Goal: Information Seeking & Learning: Find specific fact

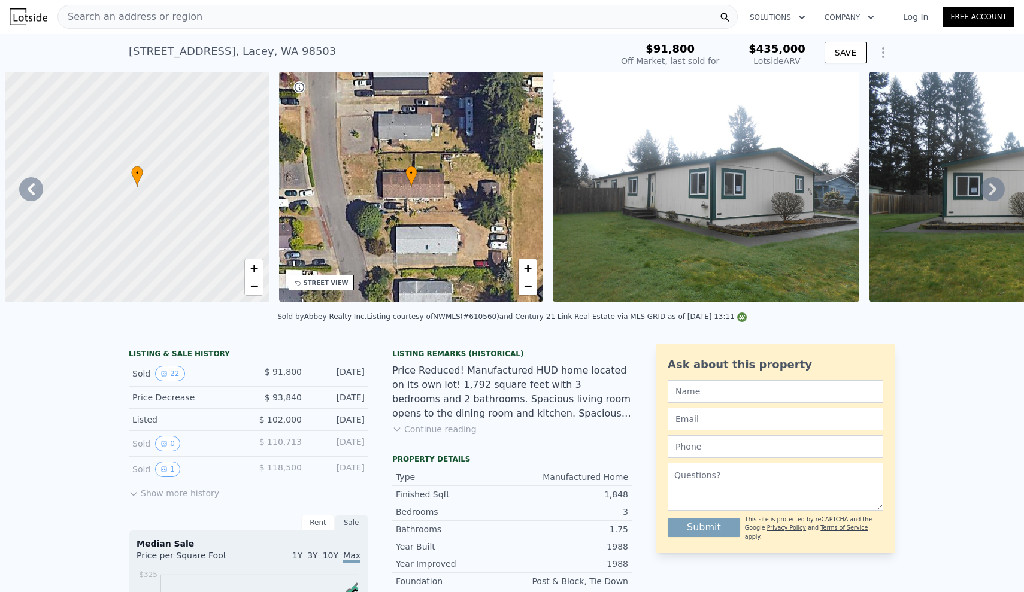
click at [199, 23] on div "Search an address or region" at bounding box center [397, 17] width 680 height 24
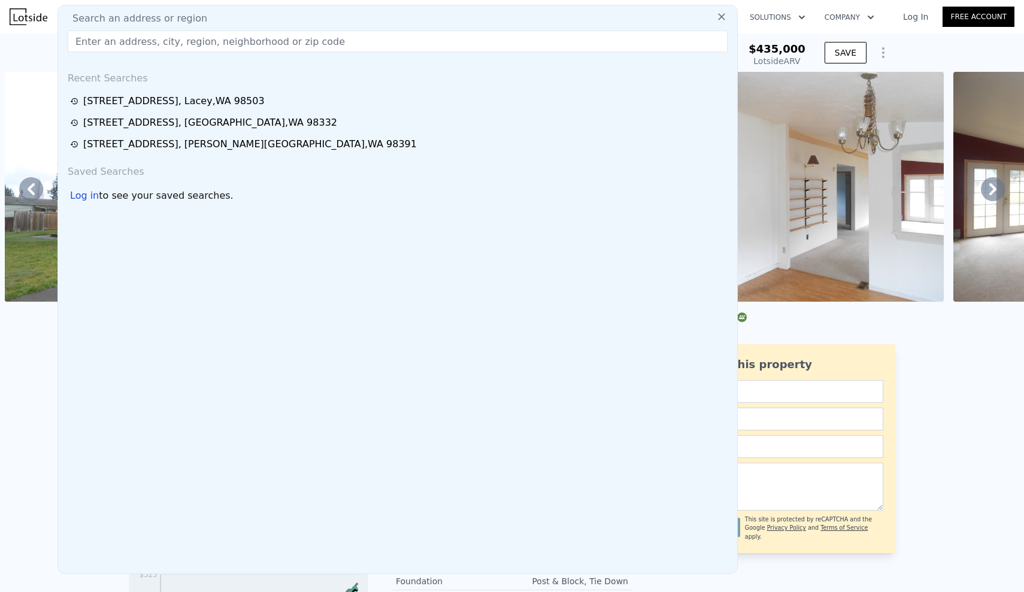
type input "[STREET_ADDRESS]"
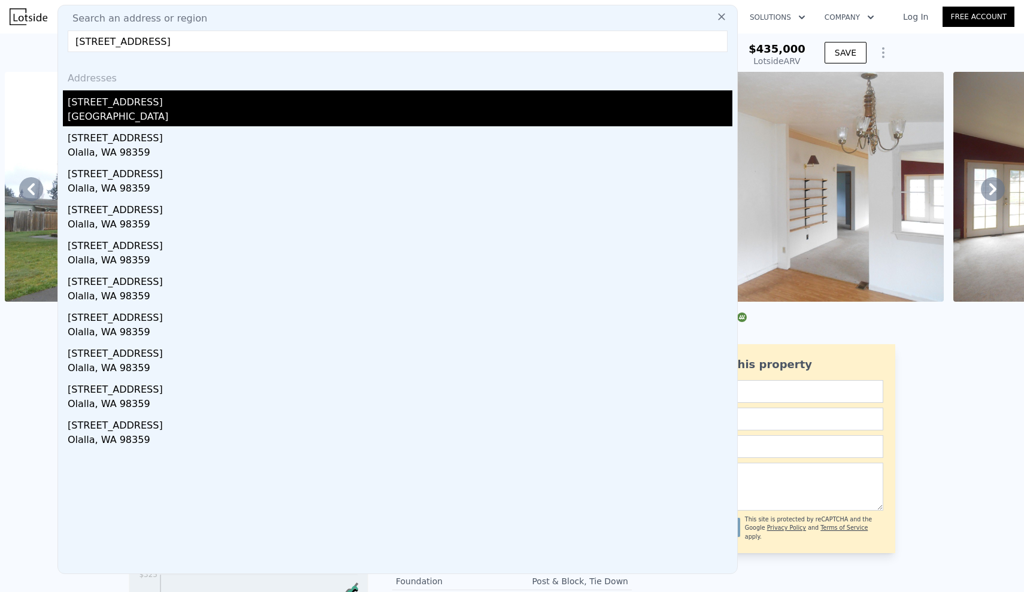
click at [169, 101] on div "[STREET_ADDRESS]" at bounding box center [400, 99] width 665 height 19
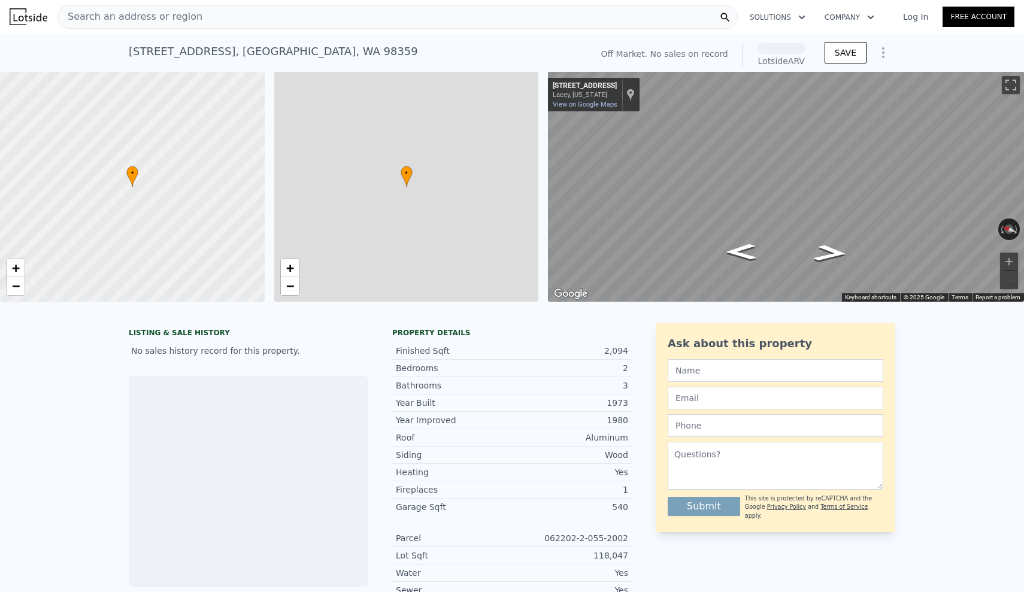
scroll to position [0, 5]
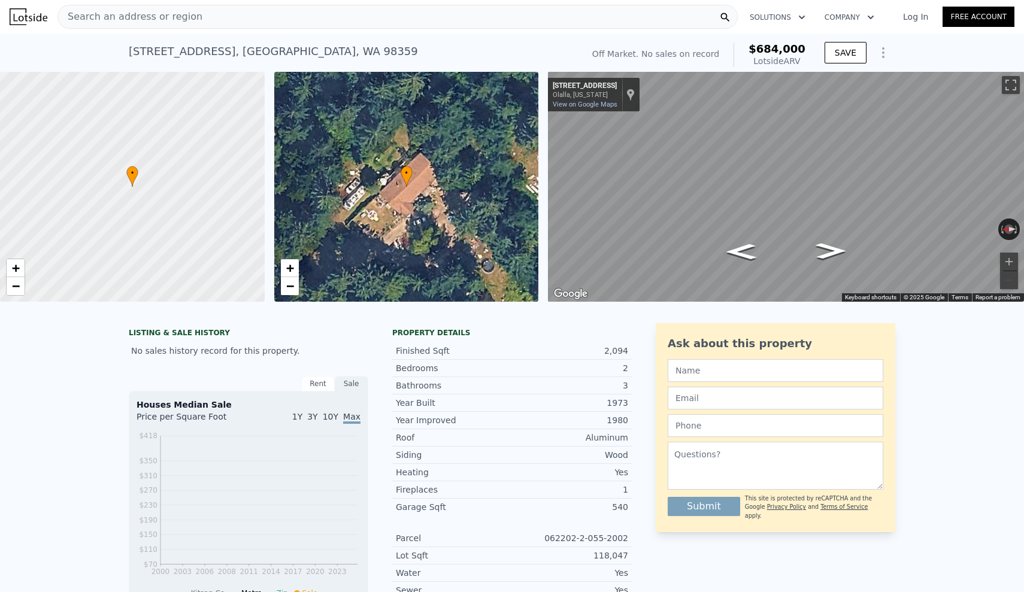
click at [4, 418] on div "LISTING & SALE HISTORY No sales history record for this property. Rent Sale Ren…" at bounding box center [512, 584] width 1024 height 541
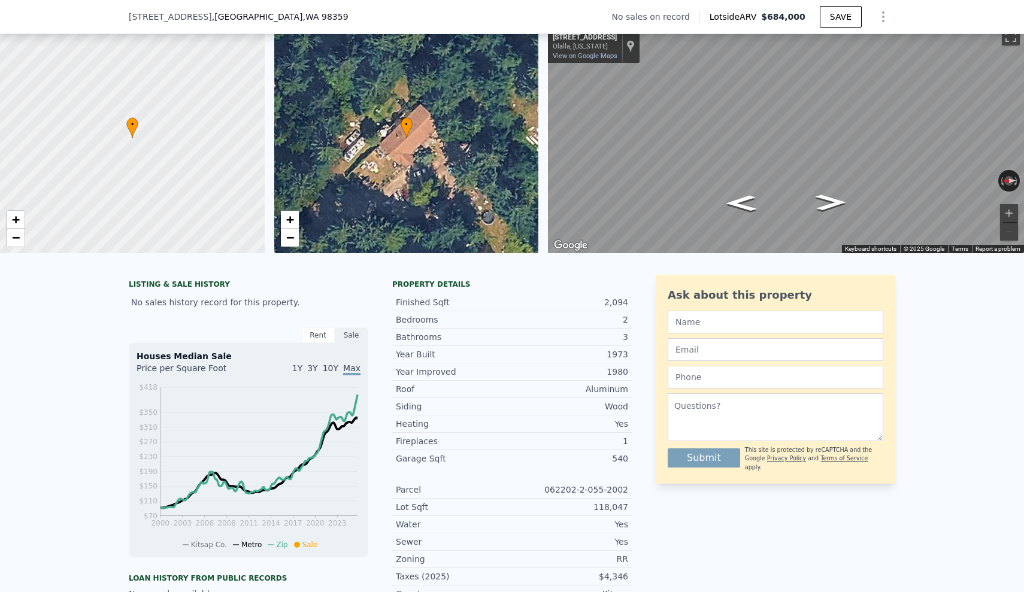
scroll to position [0, 0]
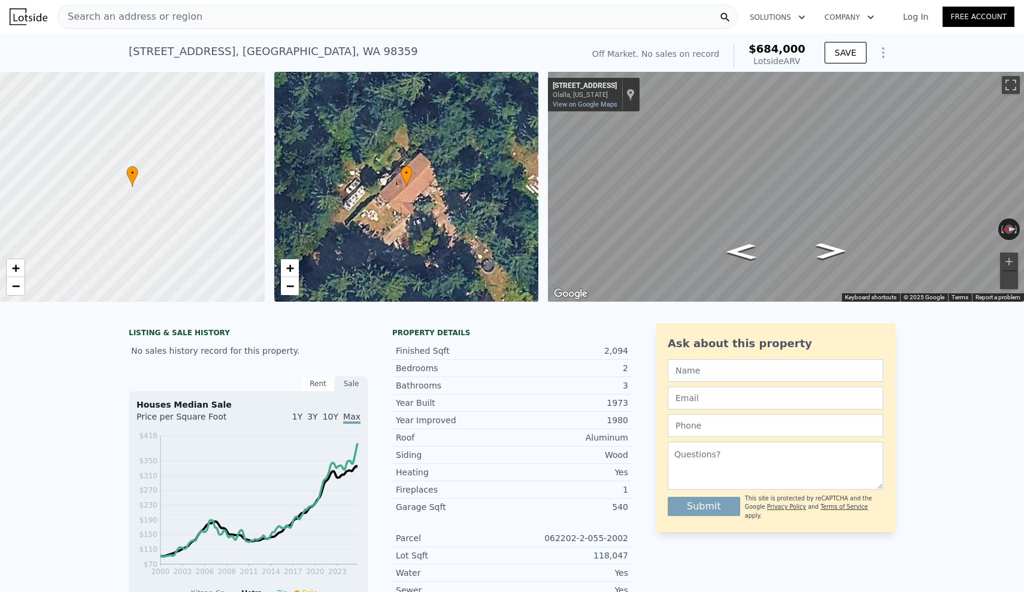
click at [72, 378] on div "LISTING & SALE HISTORY No sales history record for this property. Rent Sale Ren…" at bounding box center [512, 584] width 1024 height 541
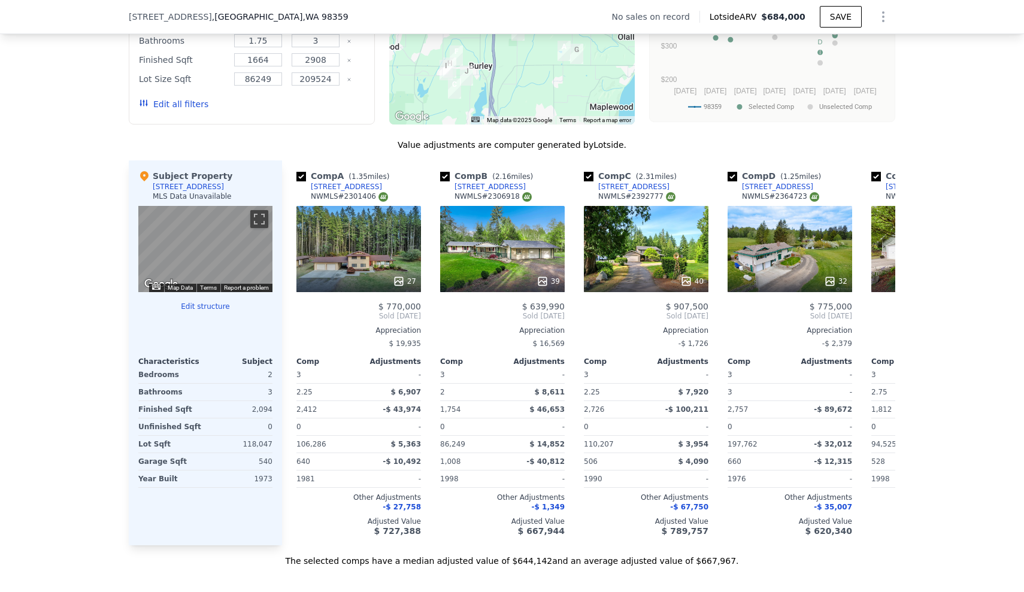
scroll to position [1043, 0]
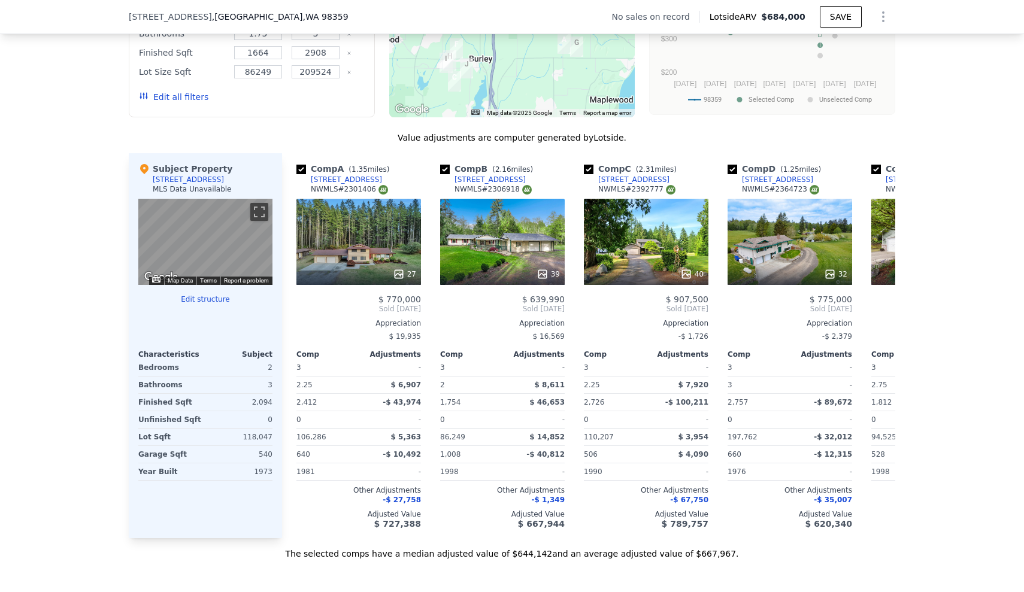
click at [43, 347] on div "We found 11 sales that match your search Filters Map Prices Modify Comp Filters…" at bounding box center [512, 222] width 1024 height 675
click at [25, 267] on div "We found 11 sales that match your search Filters Map Prices Modify Comp Filters…" at bounding box center [512, 222] width 1024 height 675
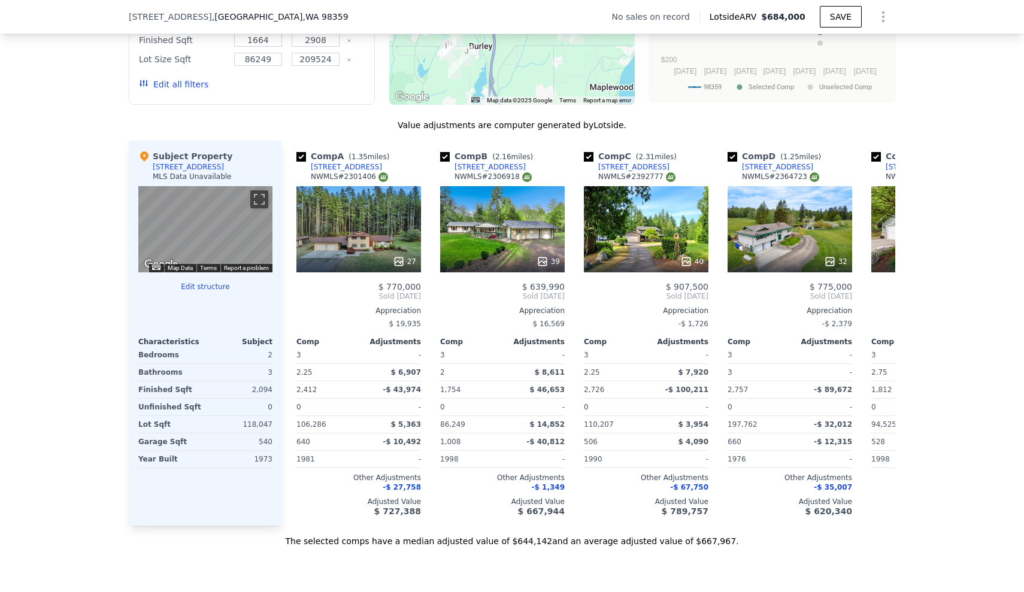
scroll to position [1058, 0]
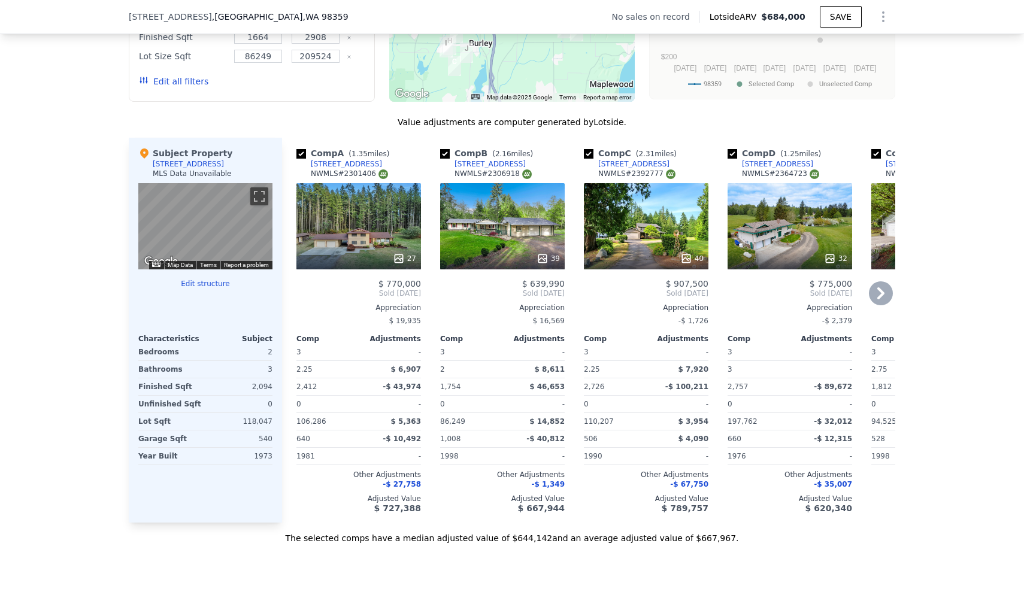
click at [870, 297] on icon at bounding box center [881, 293] width 24 height 24
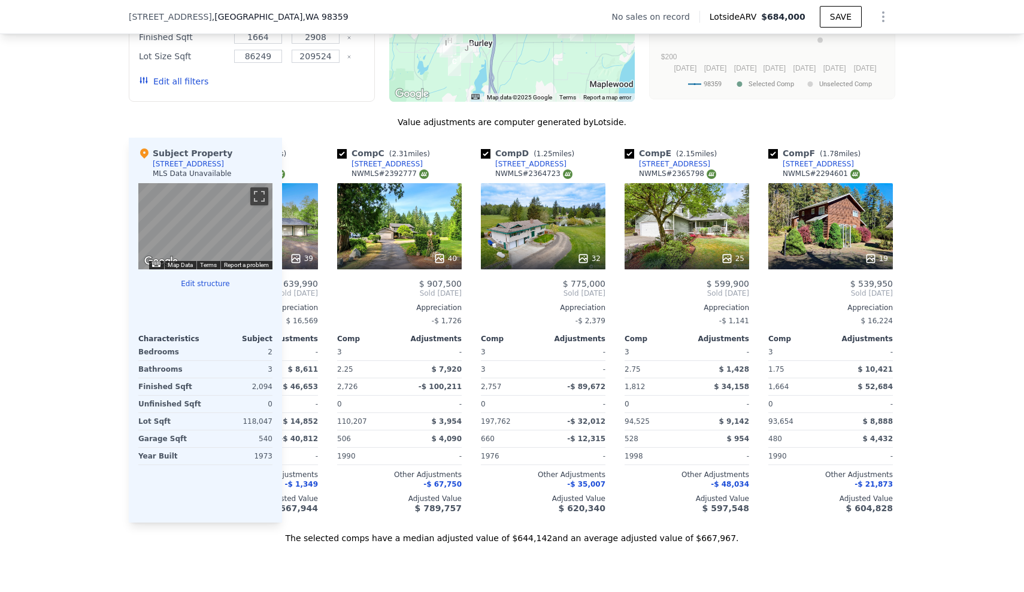
scroll to position [0, 287]
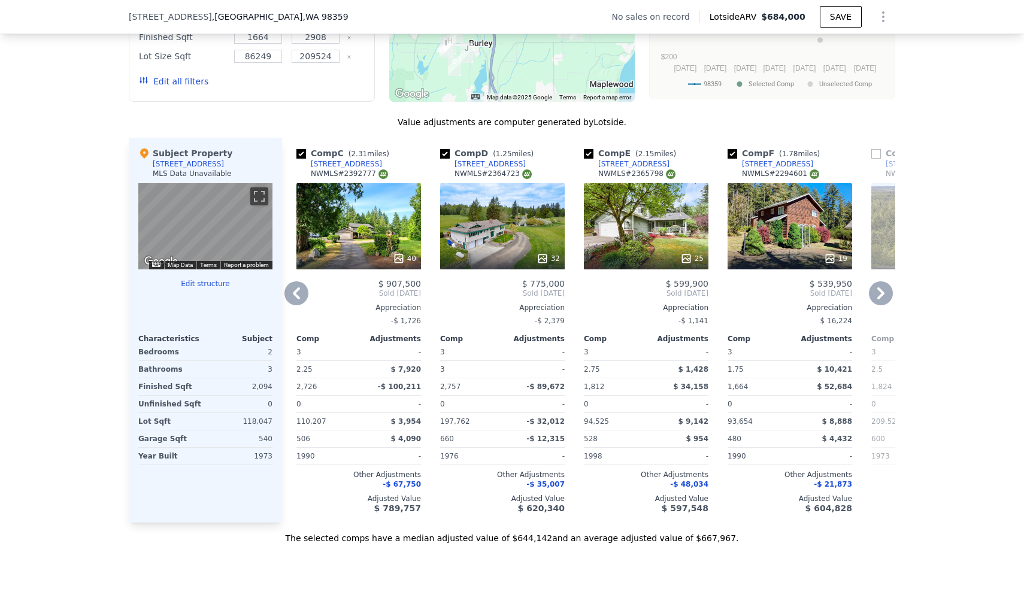
click at [877, 289] on icon at bounding box center [881, 293] width 24 height 24
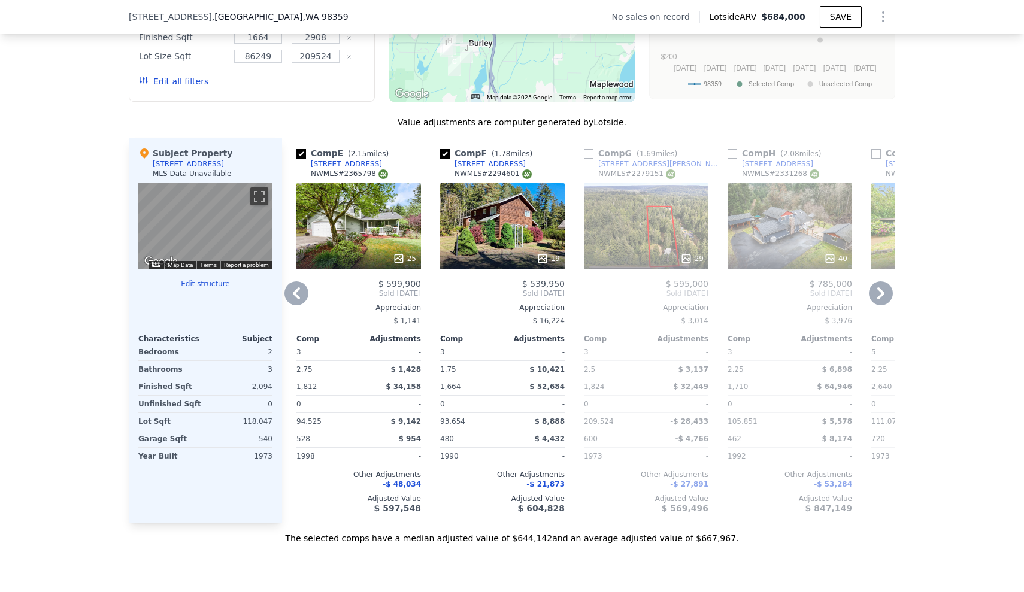
click at [299, 297] on icon at bounding box center [296, 293] width 7 height 12
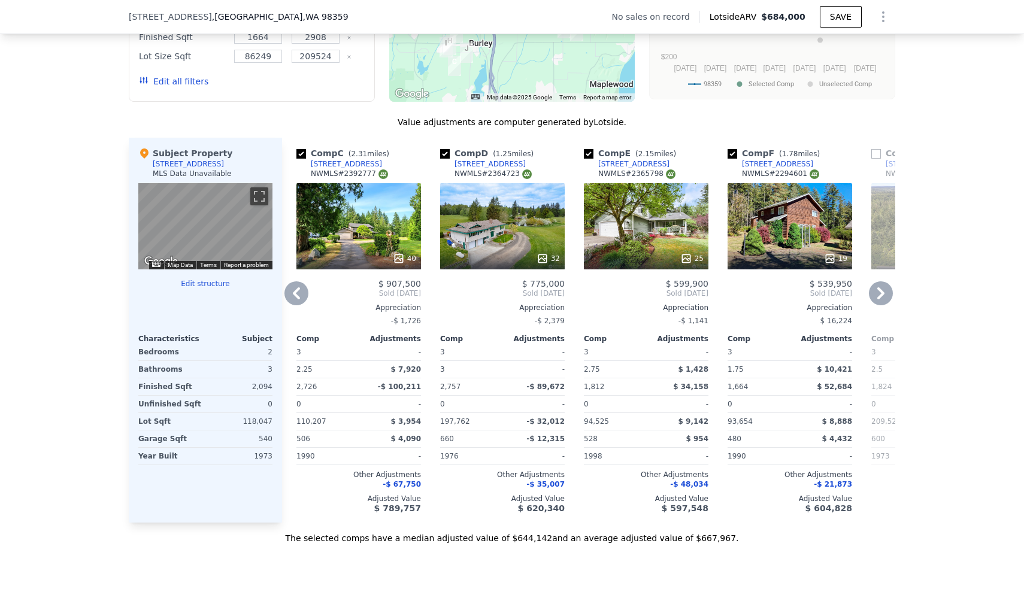
click at [299, 297] on icon at bounding box center [296, 293] width 7 height 12
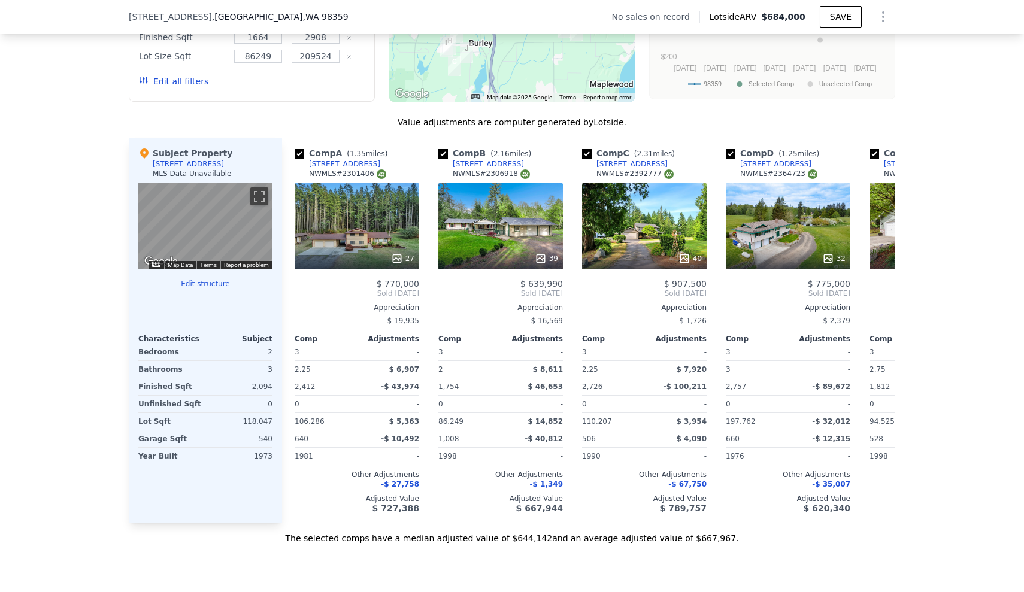
scroll to position [0, 0]
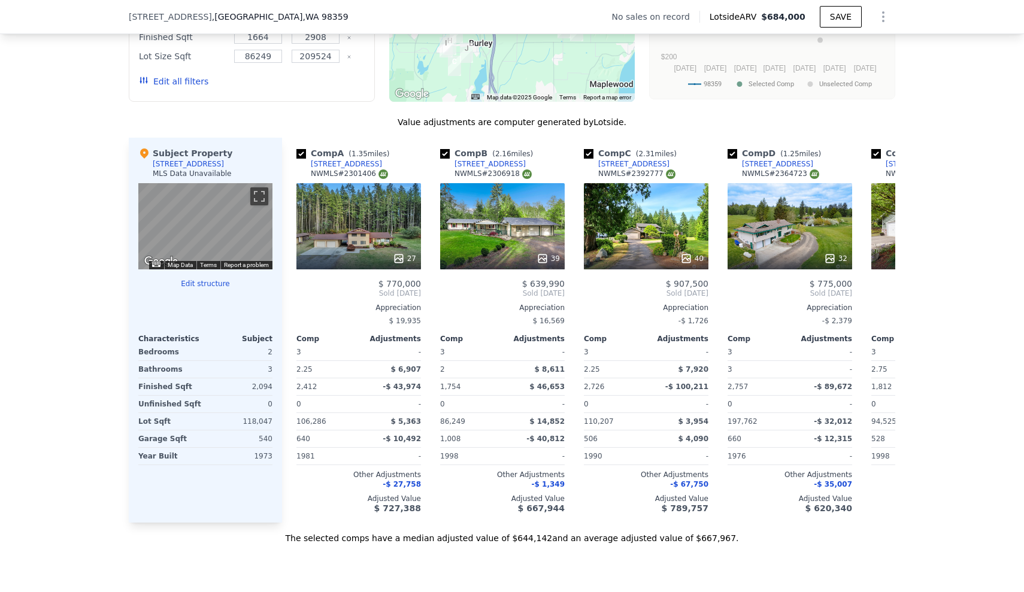
click at [29, 241] on div "We found 11 sales that match your search Filters Map Prices Modify Comp Filters…" at bounding box center [512, 206] width 1024 height 675
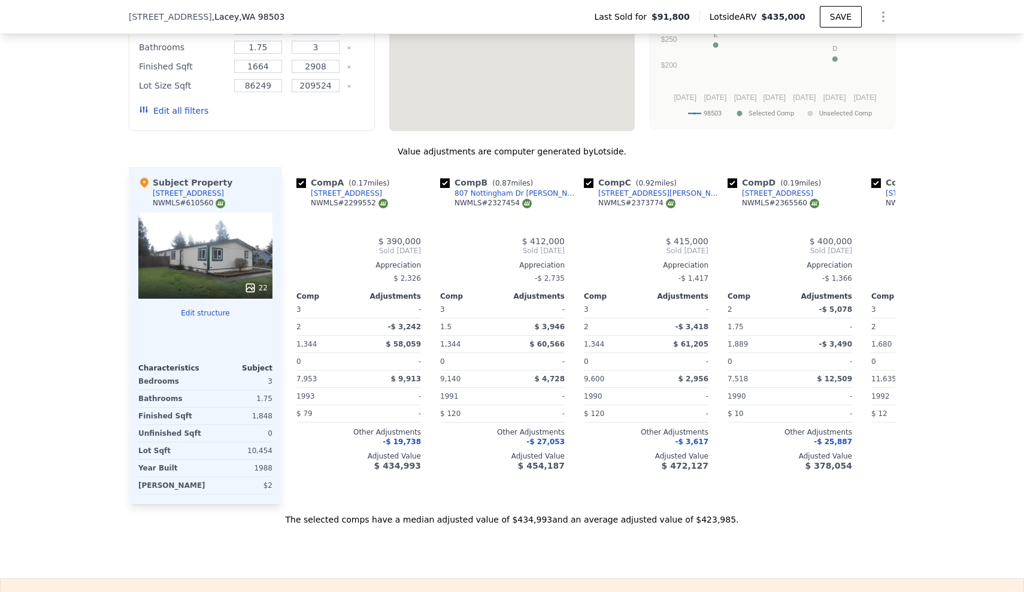
type input "$ 435,000"
type input "4"
type input "2"
type input "3"
type input "1.5"
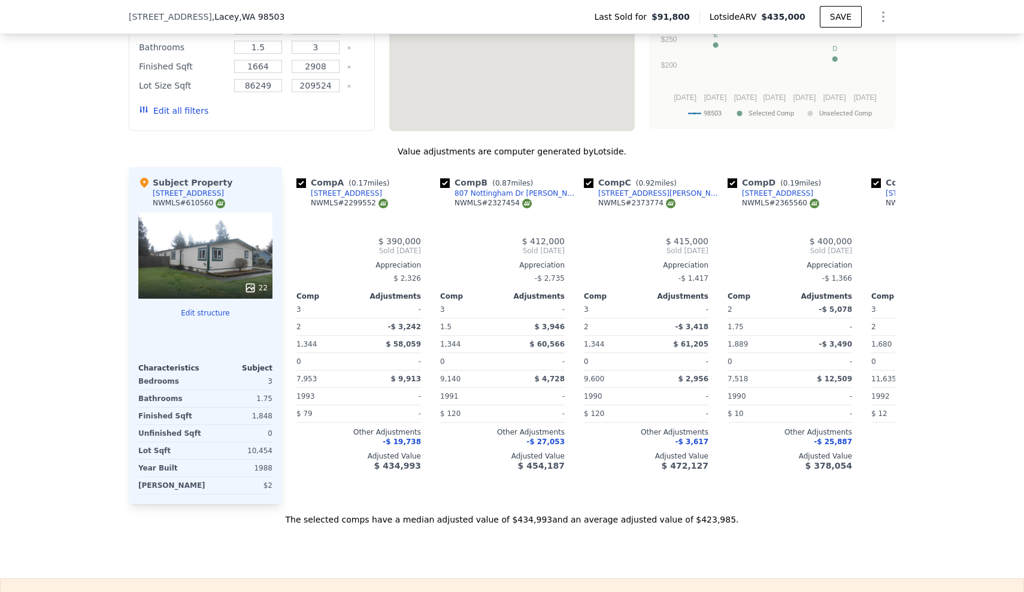
type input "2"
type input "1344"
type input "1889"
type input "7518"
type input "11635"
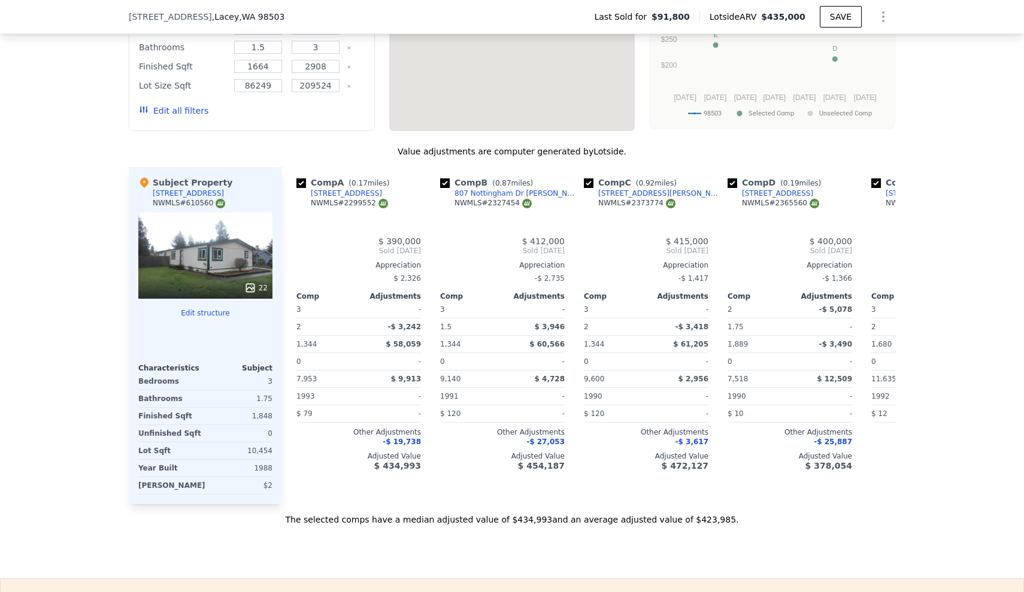
type input "$ 305,449"
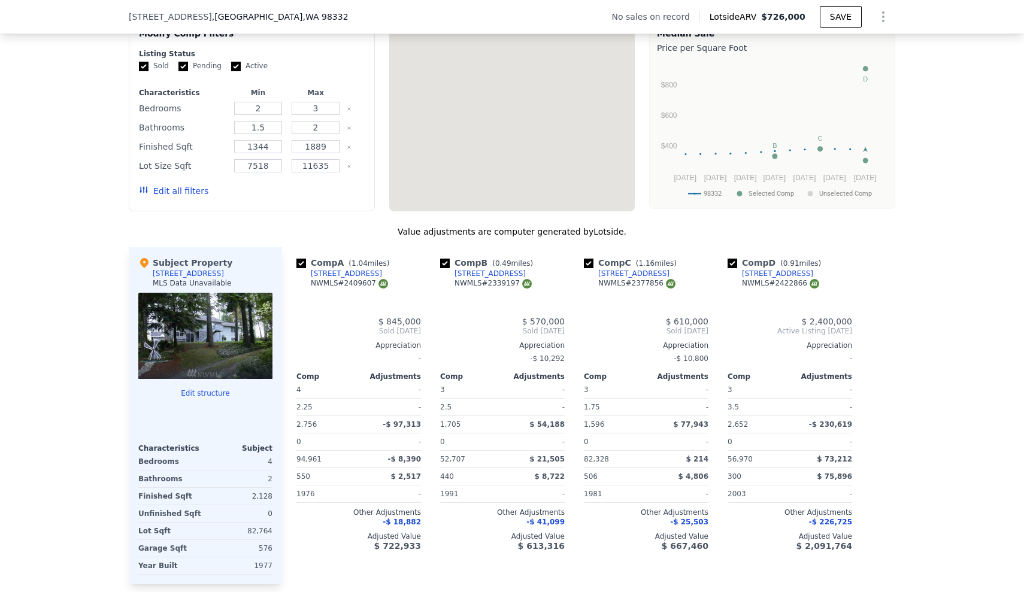
type input "3"
type input "4"
type input "1.75"
type input "3.5"
type input "1596"
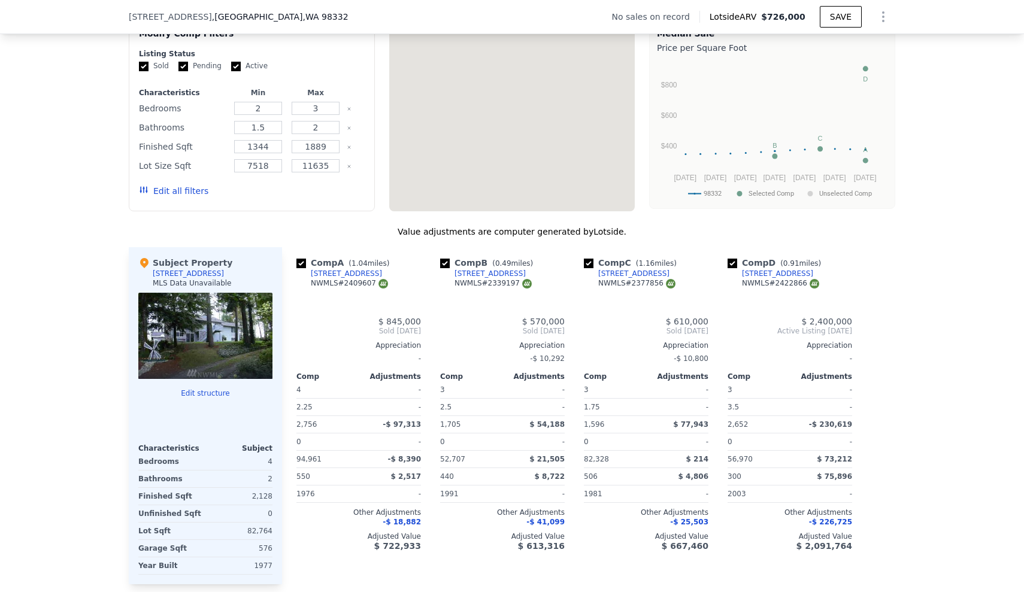
type input "2756"
type input "52707"
type input "94961"
type input "$ 726,000"
type input "6"
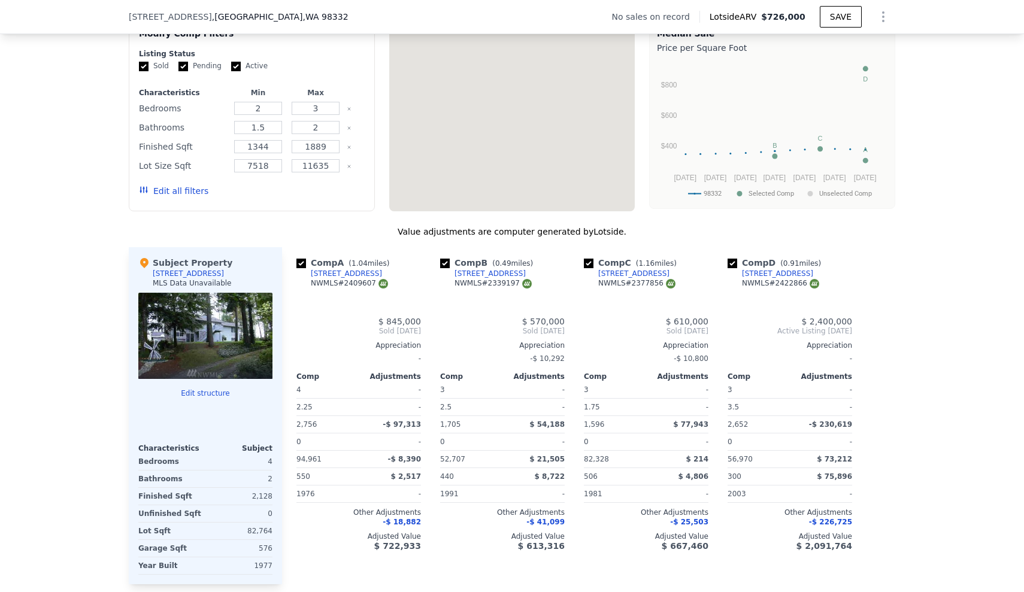
type input "$ 29,999"
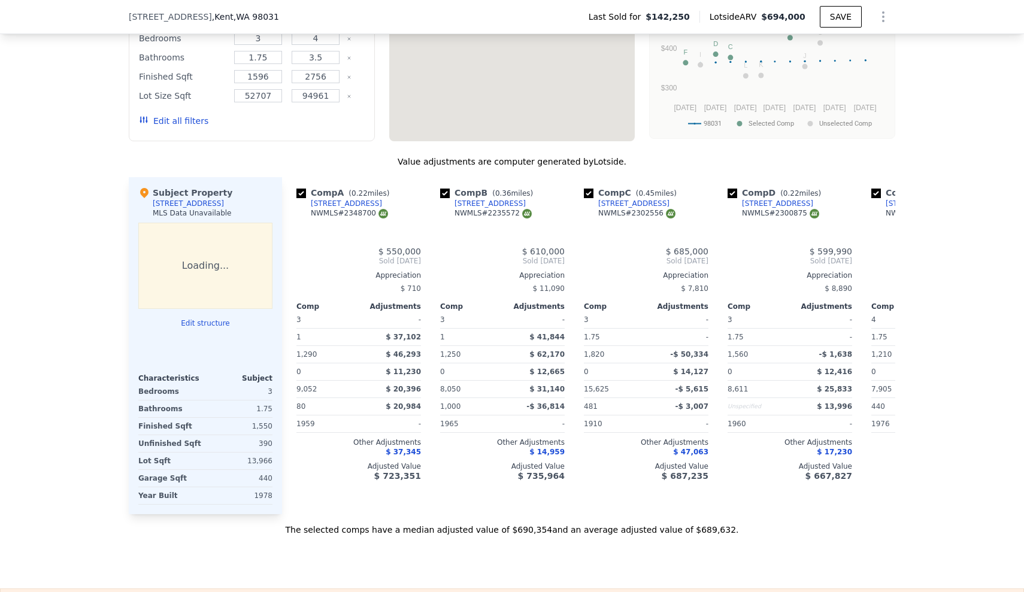
type input "1"
type input "3"
type input "1210"
type input "2050"
type input "7840"
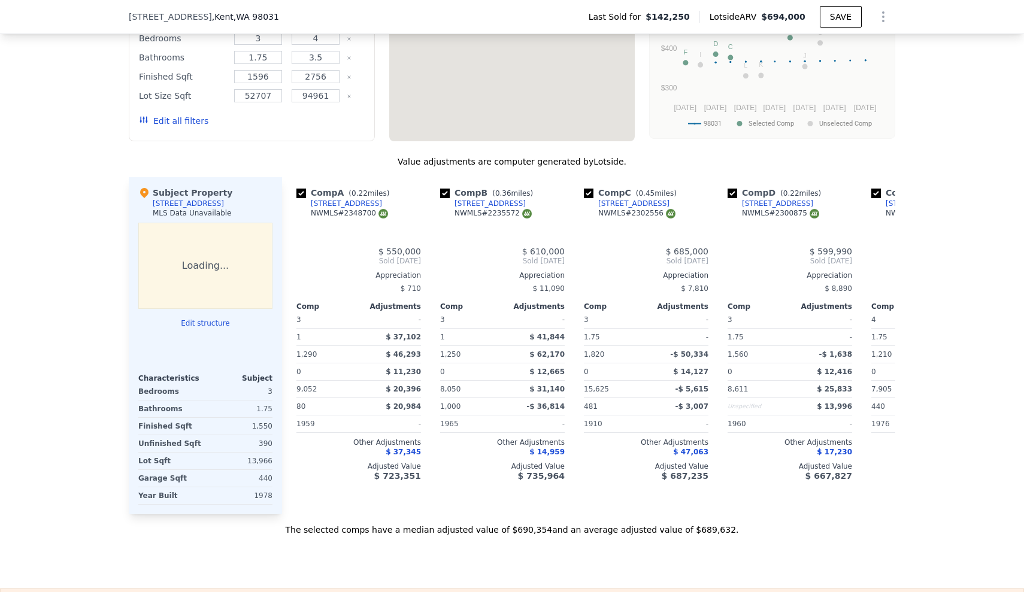
type input "18700"
type input "$ 694,000"
type input "5"
type input "$ 489,040"
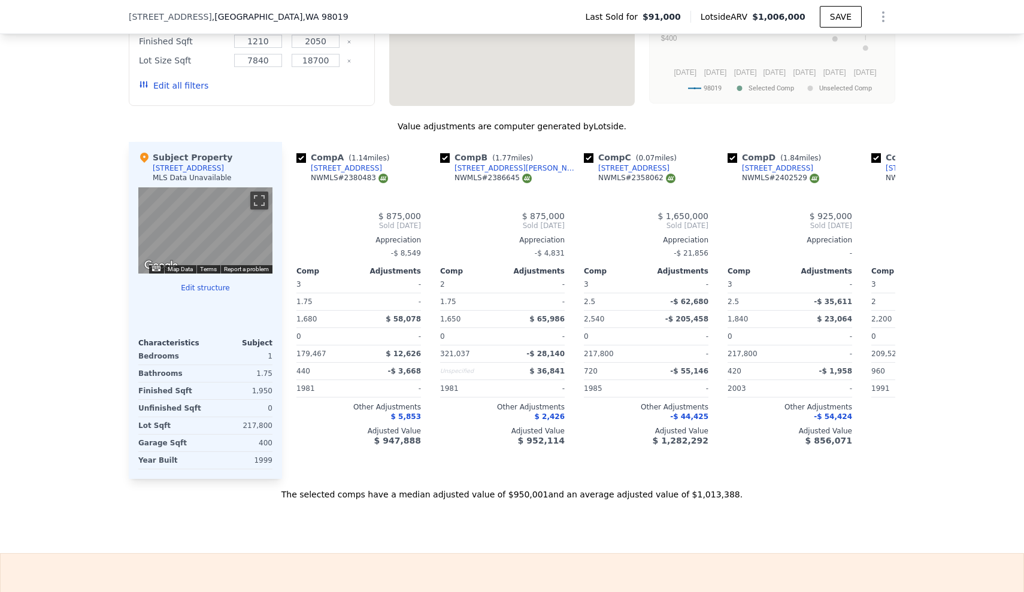
type input "2"
type input "1.75"
type input "2.5"
type input "1650"
type input "2540"
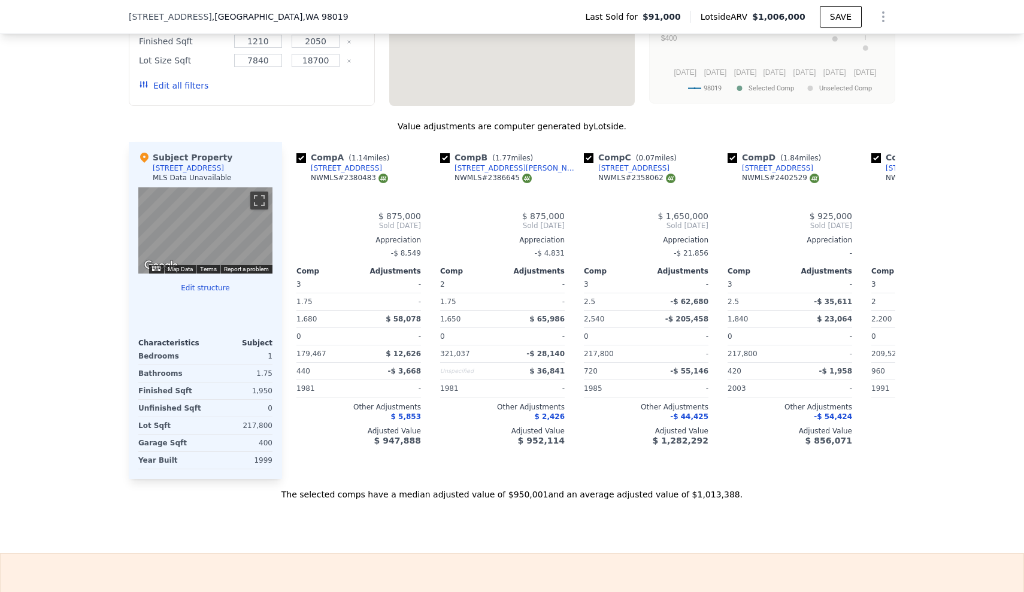
type input "179467"
type input "391355"
type input "$ 1,006,000"
type input "6"
type input "$ 831,247"
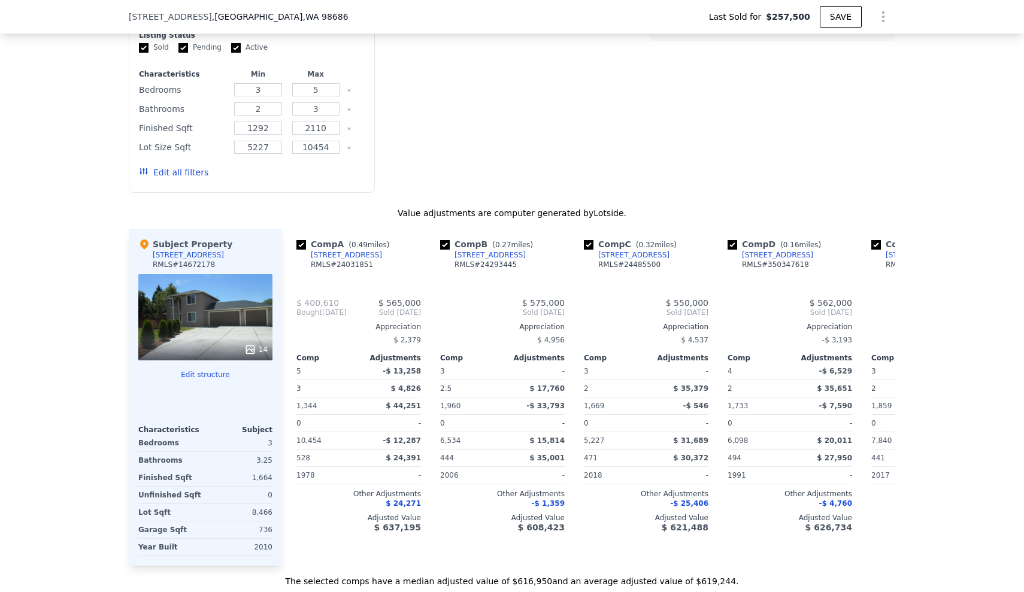
type input "-$ 272,901"
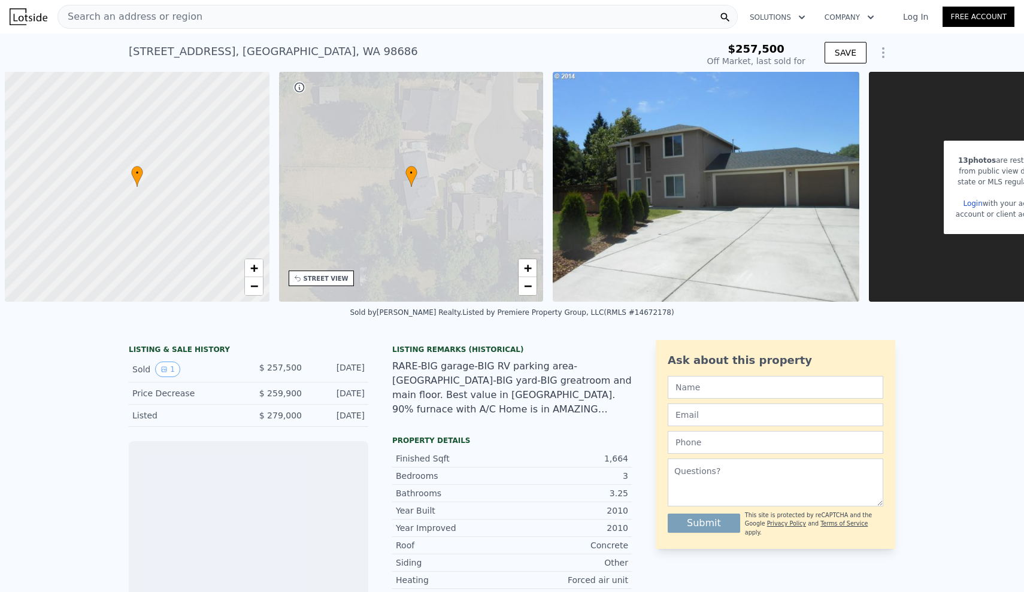
scroll to position [0, 5]
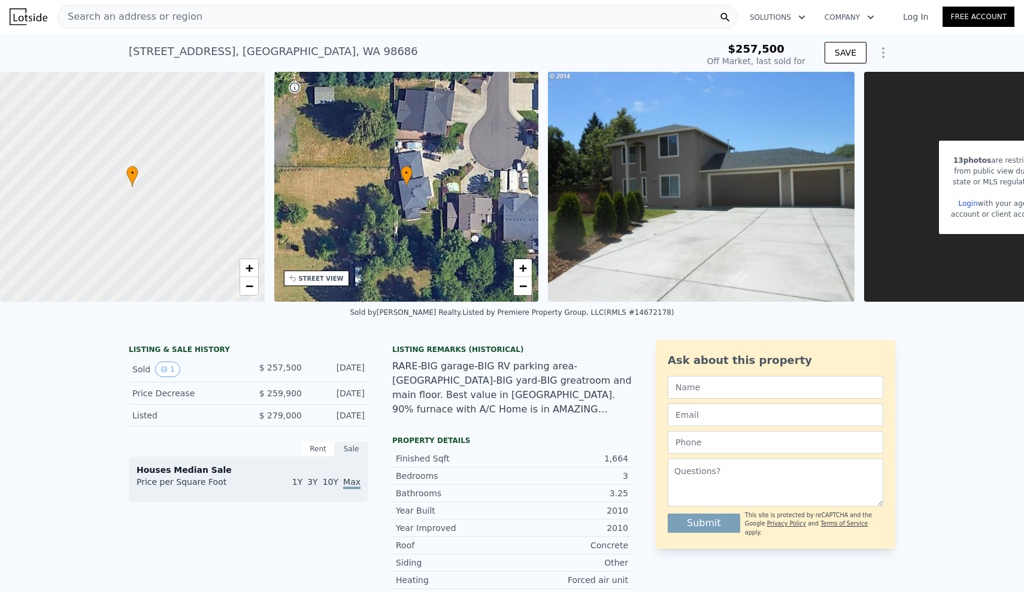
type input "-$ 272,901"
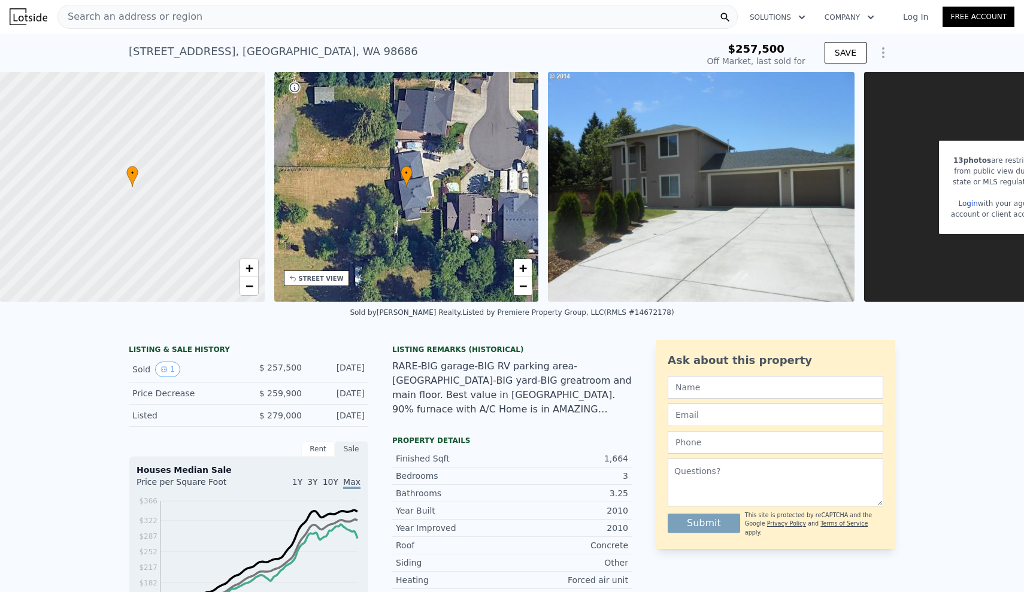
type input "$ 622,000"
type input "$ 304,027"
click at [179, 5] on div "Search an address or region" at bounding box center [397, 17] width 680 height 24
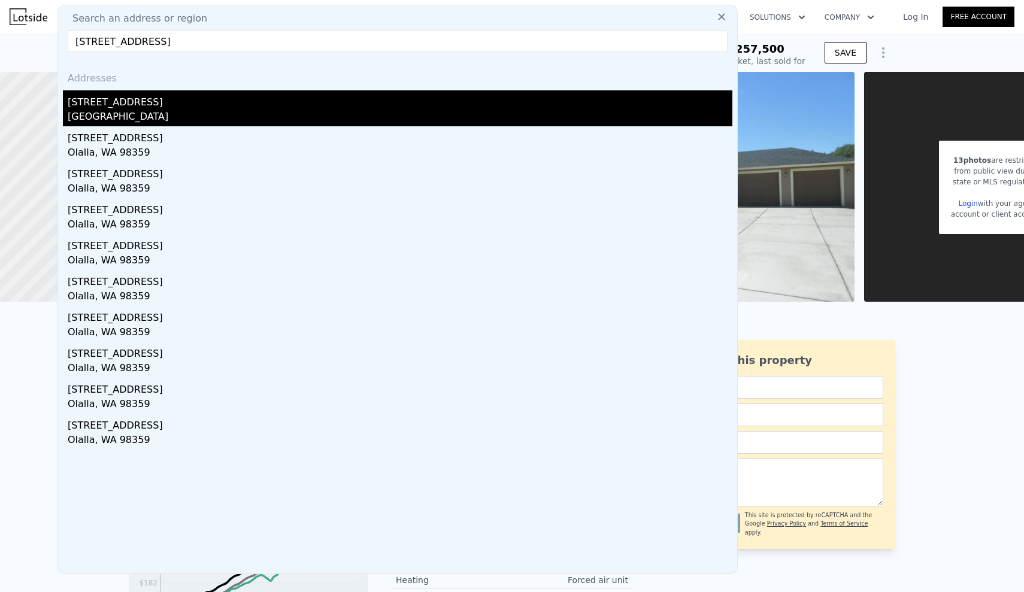
type input "[STREET_ADDRESS]"
click at [132, 123] on div "[GEOGRAPHIC_DATA]" at bounding box center [400, 118] width 665 height 17
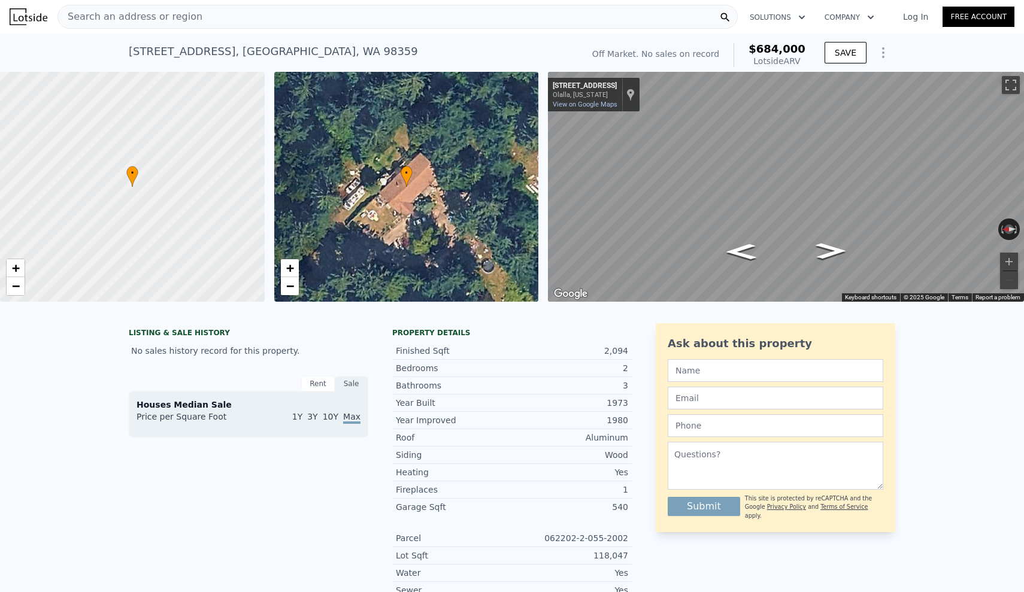
click at [64, 361] on div "LISTING & SALE HISTORY No sales history record for this property. Rent Sale Ren…" at bounding box center [512, 584] width 1024 height 541
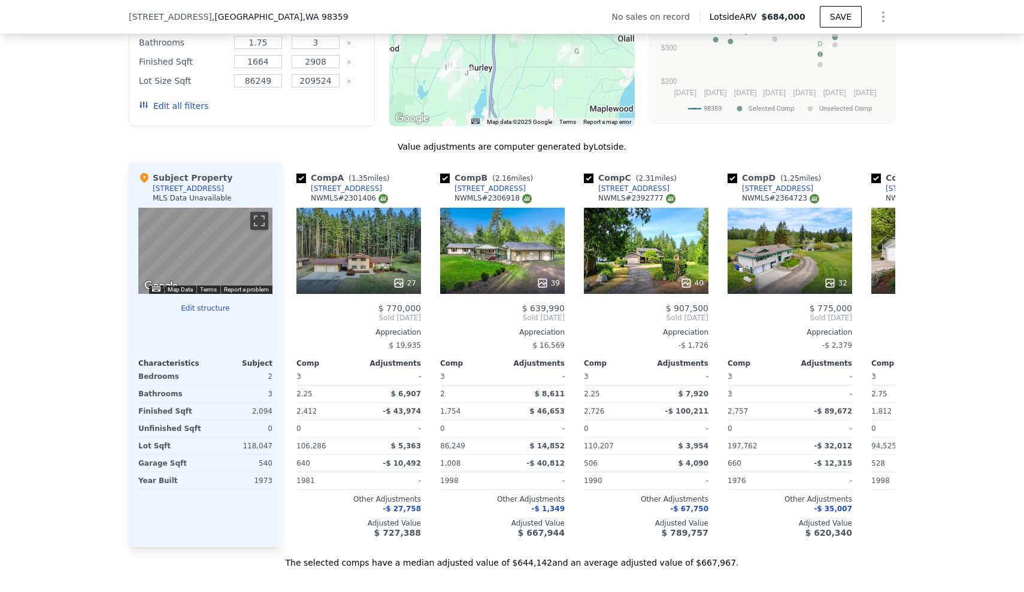
scroll to position [1037, 0]
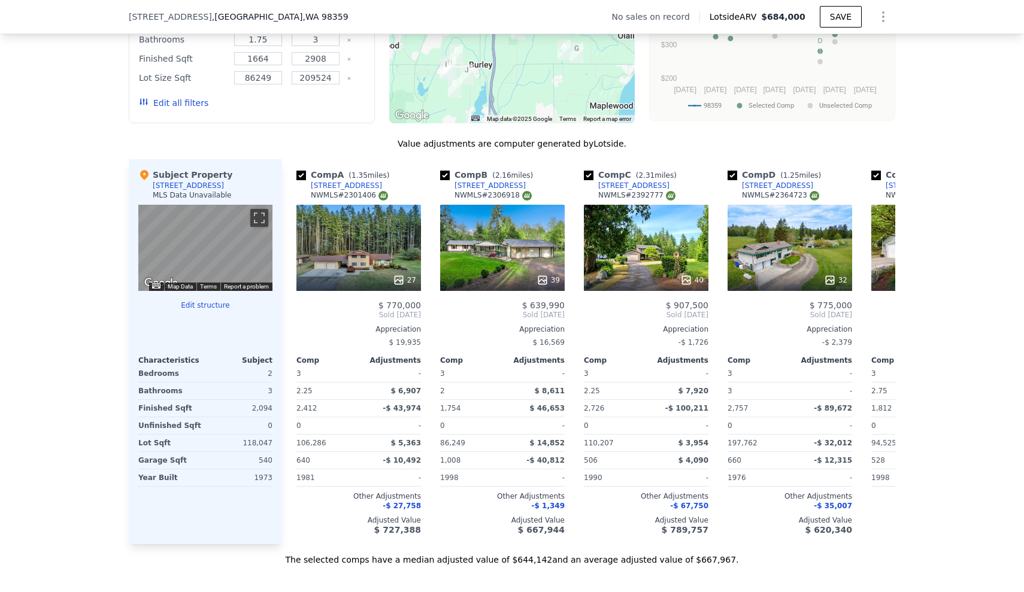
click at [21, 333] on div "We found 11 sales that match your search Filters Map Prices Modify Comp Filters…" at bounding box center [512, 228] width 1024 height 675
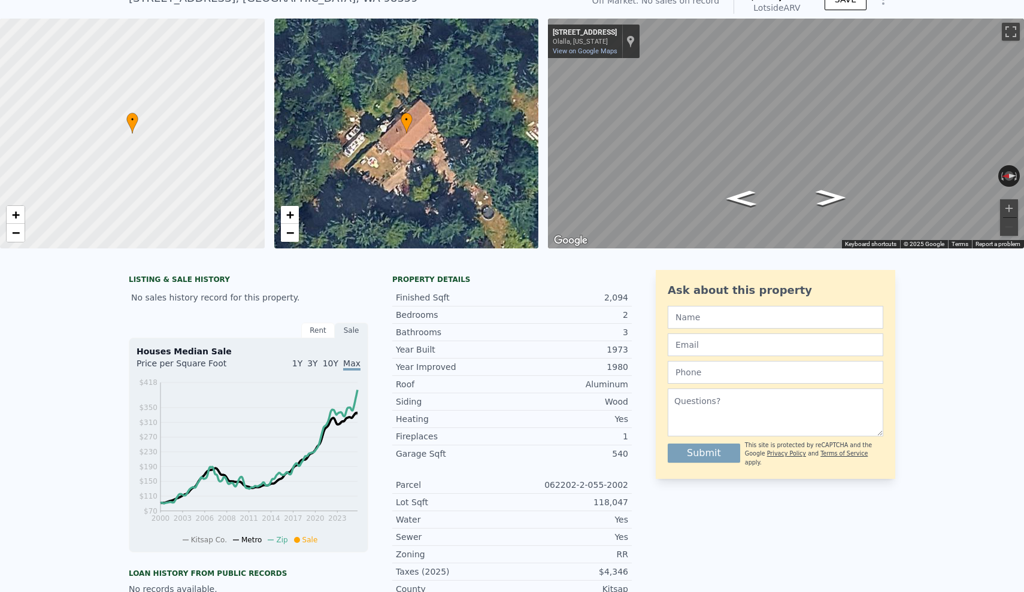
scroll to position [-12, 0]
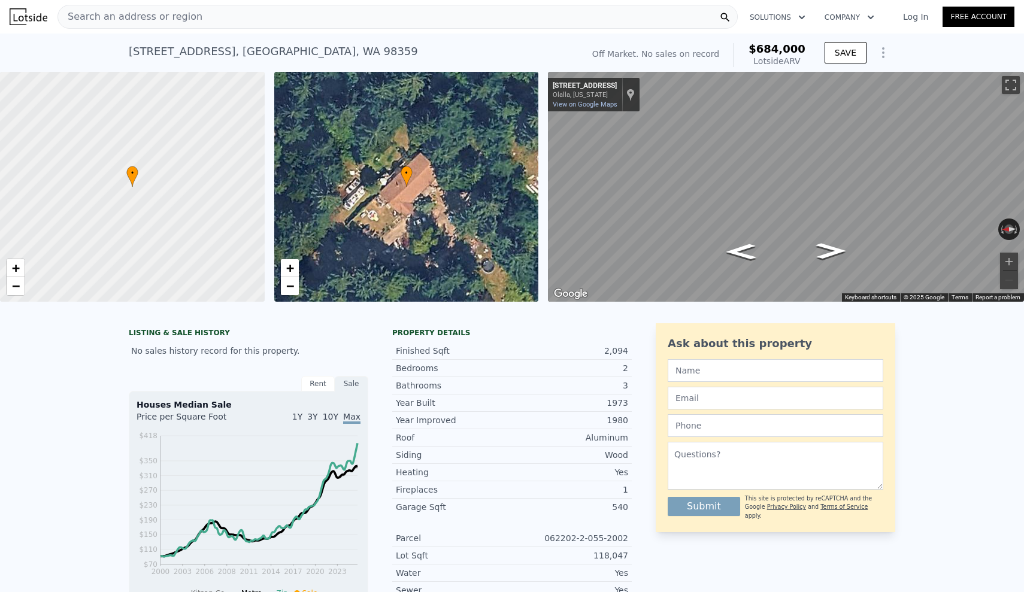
click at [97, 2] on div "Search an address or region Solutions Company Open main menu Log In Free Accoun…" at bounding box center [512, 296] width 1024 height 592
click at [34, 420] on div "LISTING & SALE HISTORY No sales history record for this property. Rent Sale Ren…" at bounding box center [512, 584] width 1024 height 541
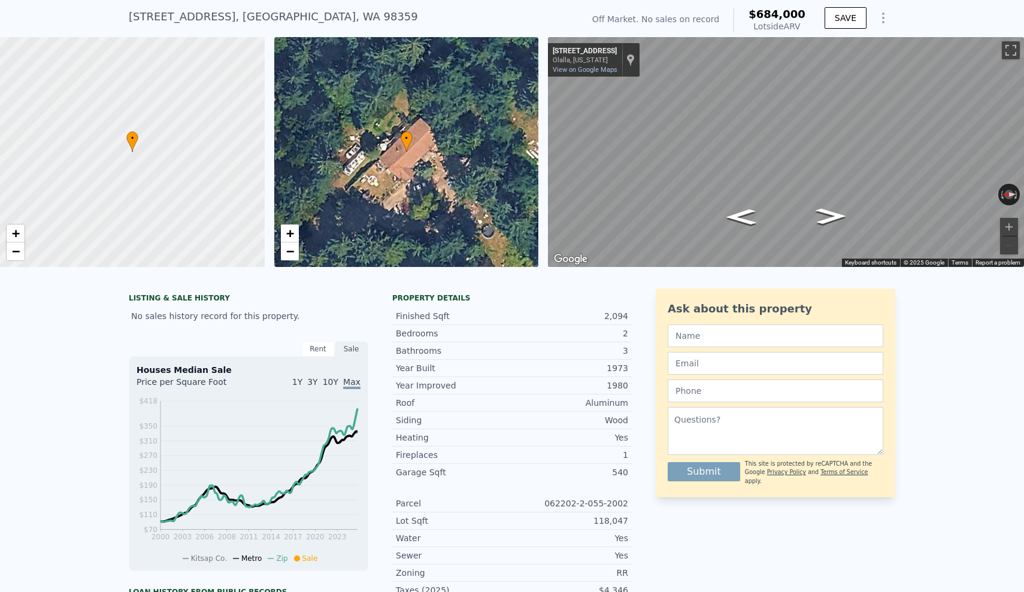
scroll to position [41, 0]
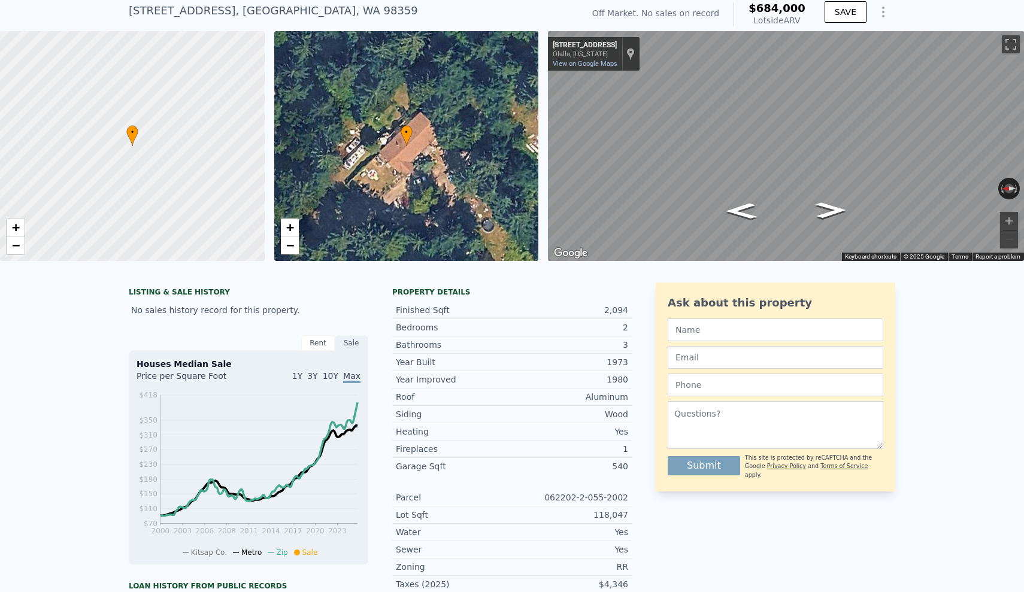
click at [63, 356] on div "LISTING & SALE HISTORY No sales history record for this property. Rent Sale Ren…" at bounding box center [512, 543] width 1024 height 541
click at [60, 360] on div "LISTING & SALE HISTORY No sales history record for this property. Rent Sale Ren…" at bounding box center [512, 543] width 1024 height 541
